Goal: Use online tool/utility: Utilize a website feature to perform a specific function

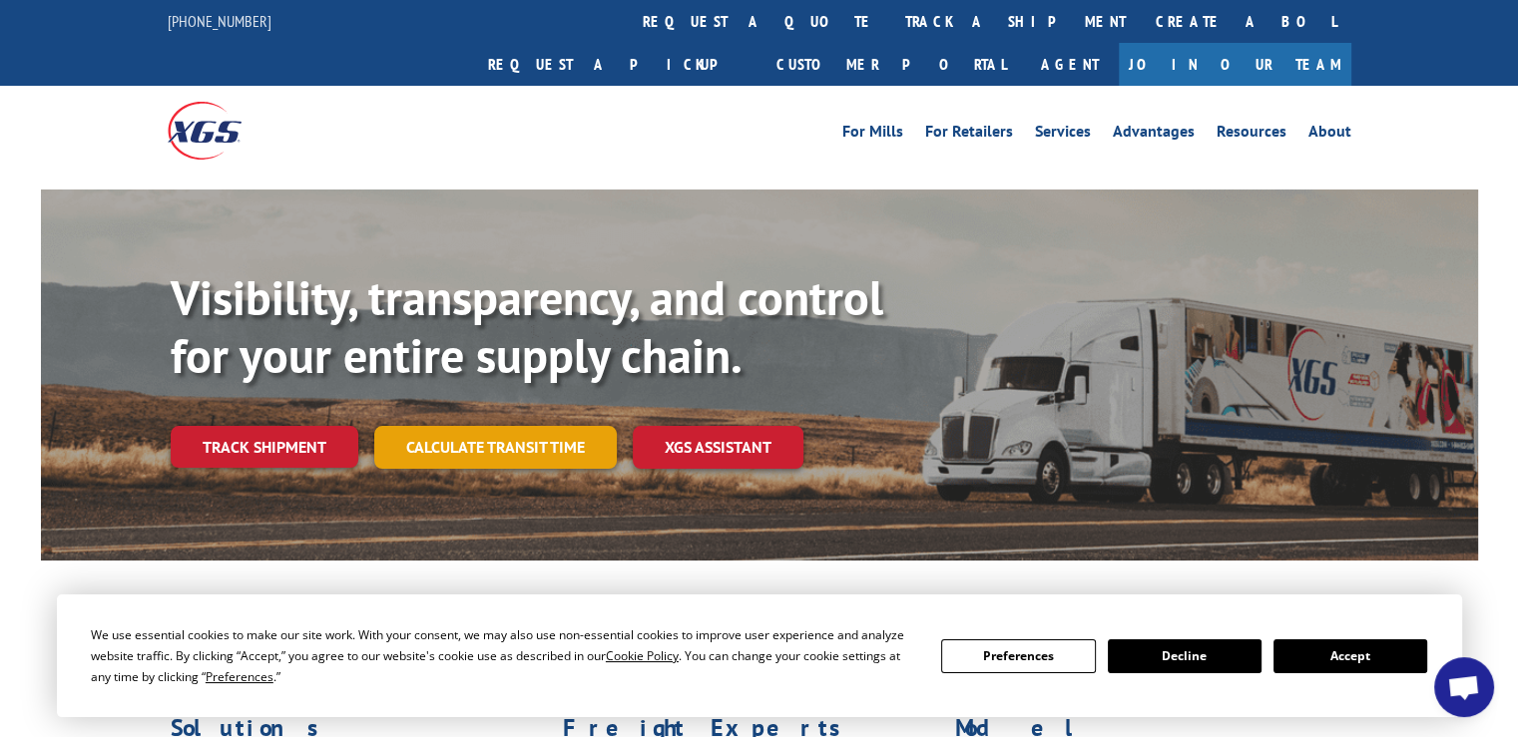
click at [574, 426] on link "Calculate transit time" at bounding box center [495, 447] width 242 height 43
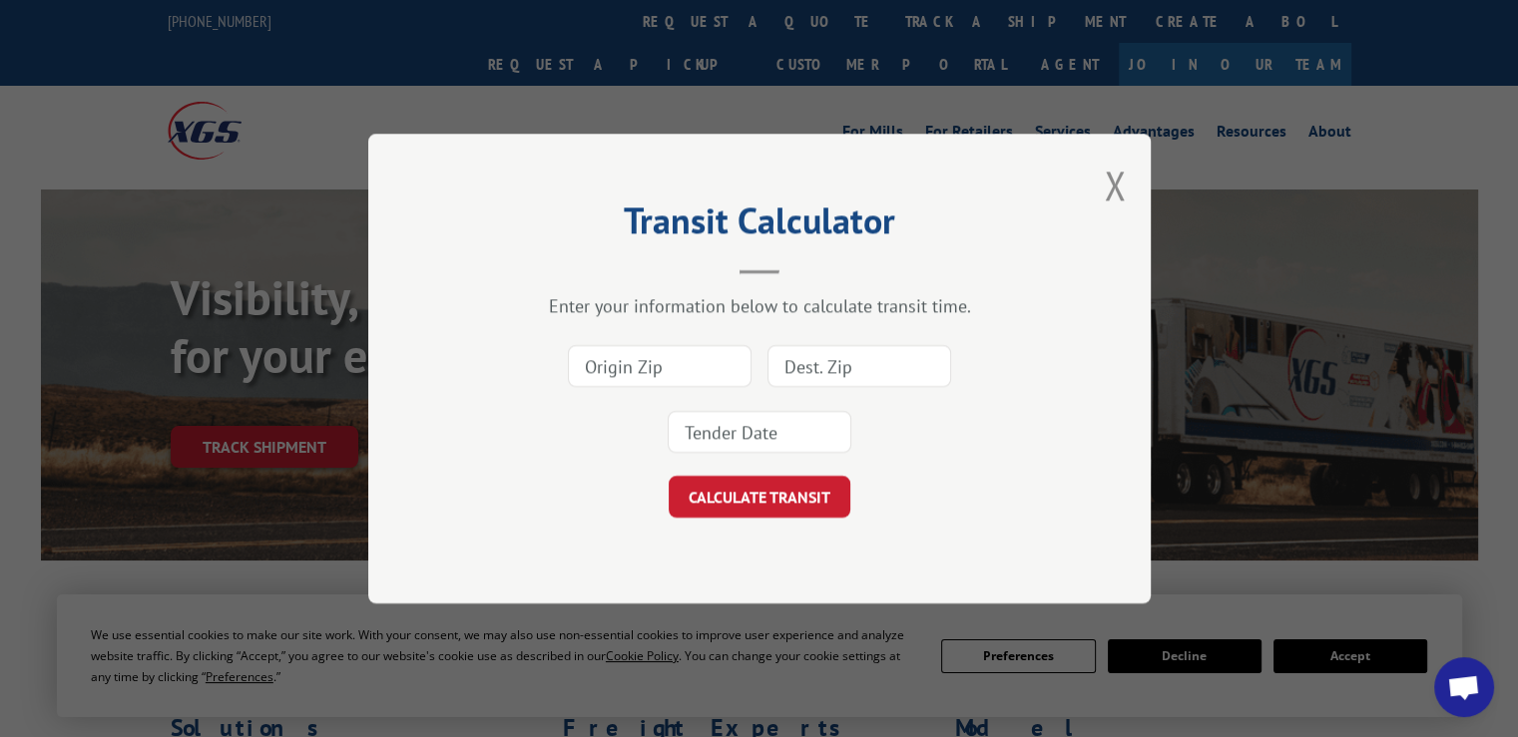
click at [636, 374] on input at bounding box center [660, 366] width 184 height 42
type input "30721"
click at [841, 350] on input at bounding box center [859, 366] width 184 height 42
type input "46143"
click at [798, 513] on button "CALCULATE TRANSIT" at bounding box center [760, 497] width 182 height 42
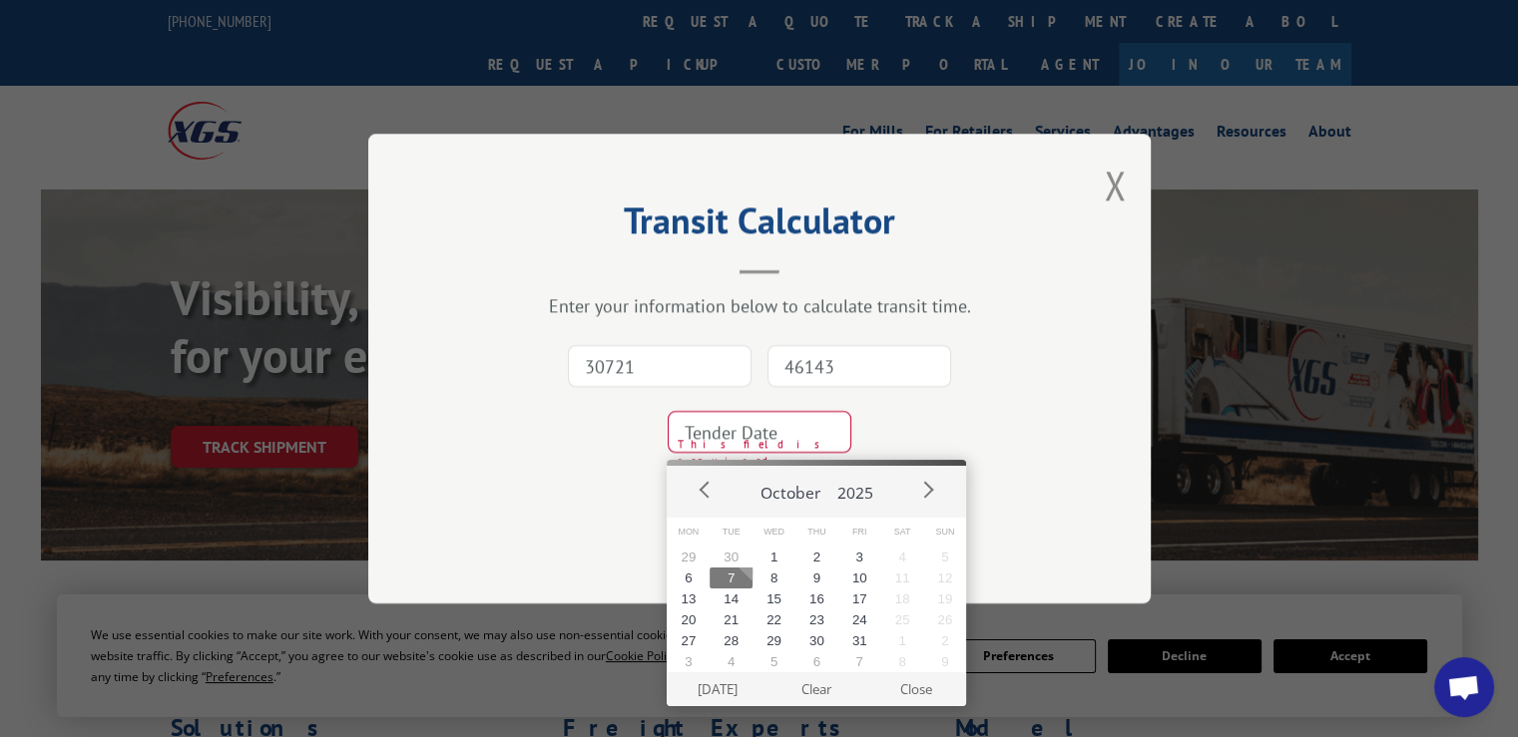
click at [731, 580] on button "7" at bounding box center [730, 578] width 43 height 21
type input "[DATE]"
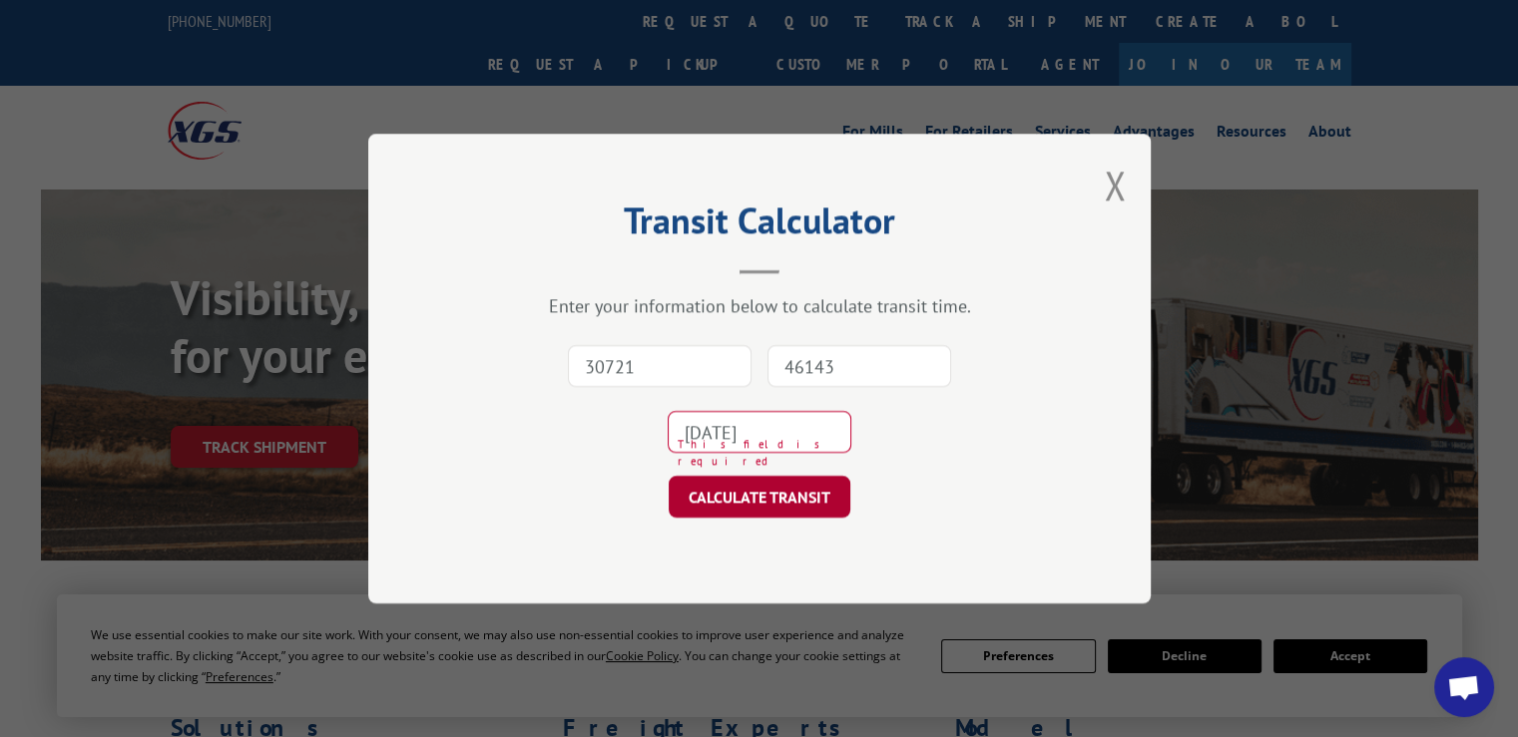
click at [767, 503] on button "CALCULATE TRANSIT" at bounding box center [760, 497] width 182 height 42
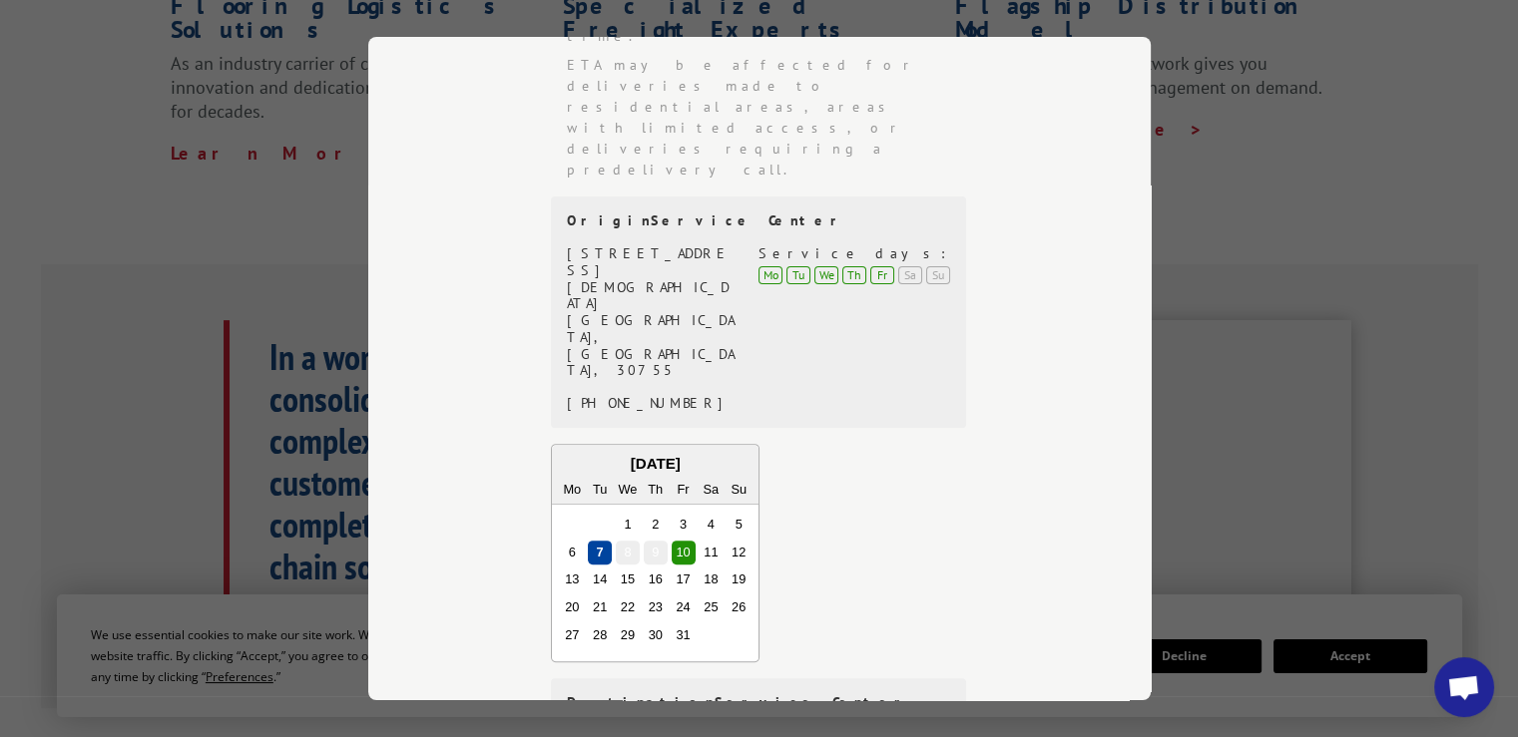
scroll to position [1397, 0]
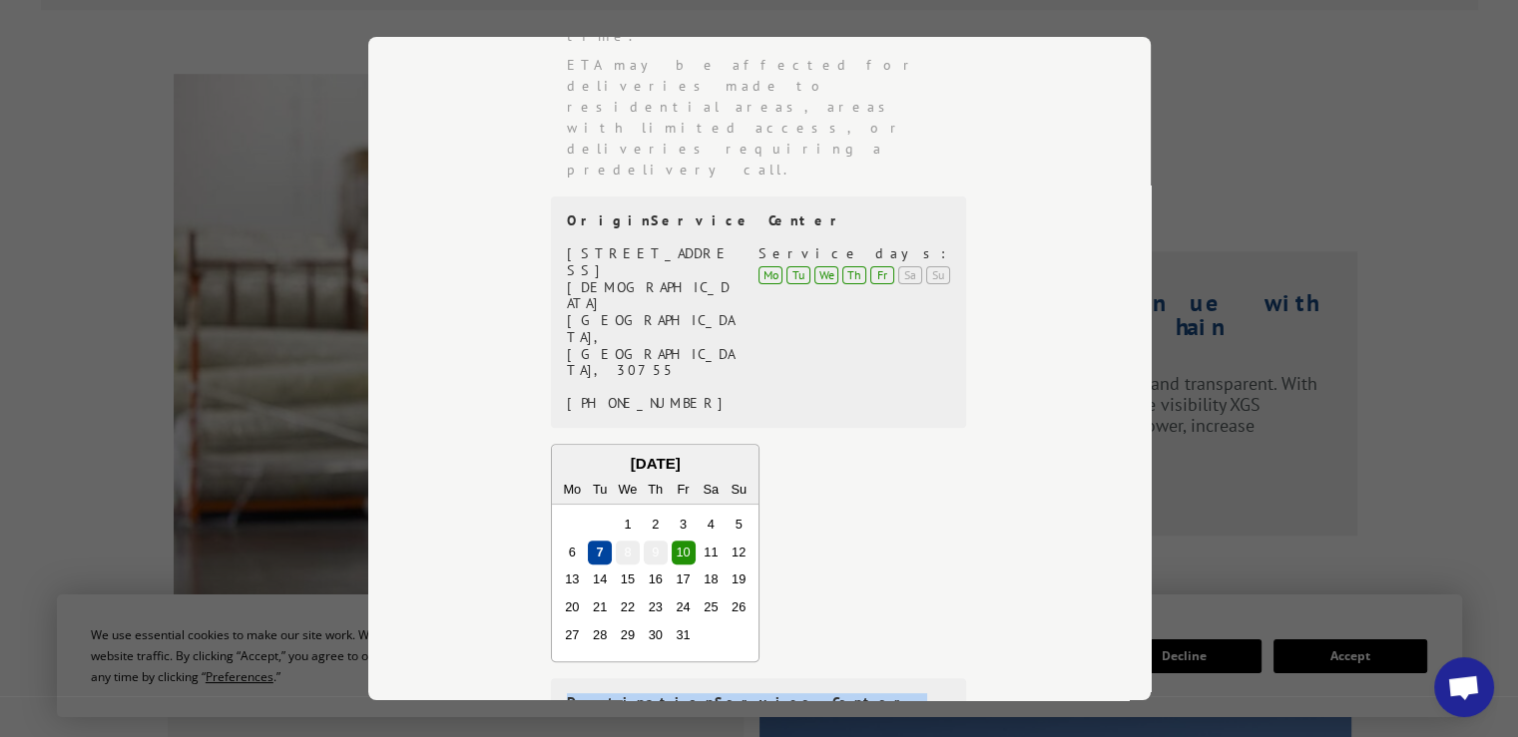
drag, startPoint x: 552, startPoint y: 445, endPoint x: 715, endPoint y: 519, distance: 179.5
copy div "Destination Service Center [STREET_ADDRESS] (317) 608-5002"
